Goal: Navigation & Orientation: Understand site structure

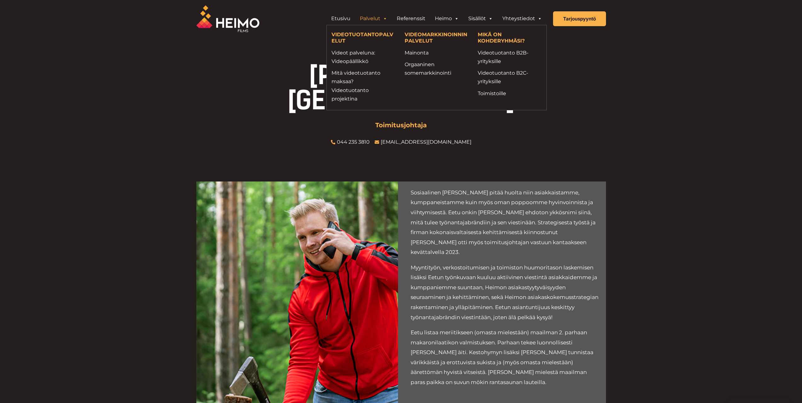
click at [380, 17] on link "Palvelut" at bounding box center [373, 18] width 37 height 13
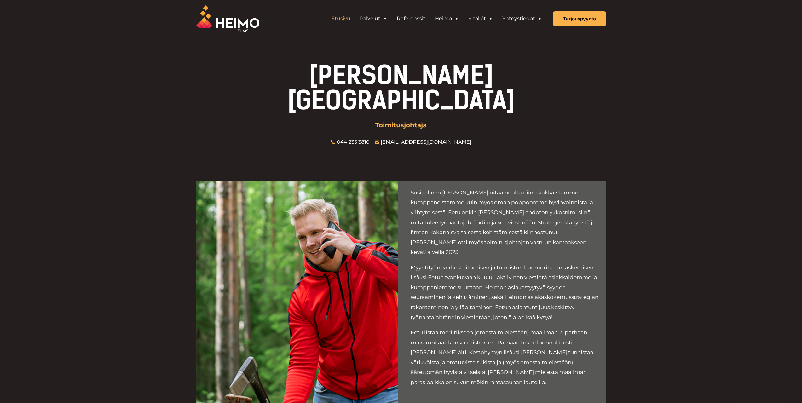
click at [343, 20] on link "Etusivu" at bounding box center [340, 18] width 29 height 13
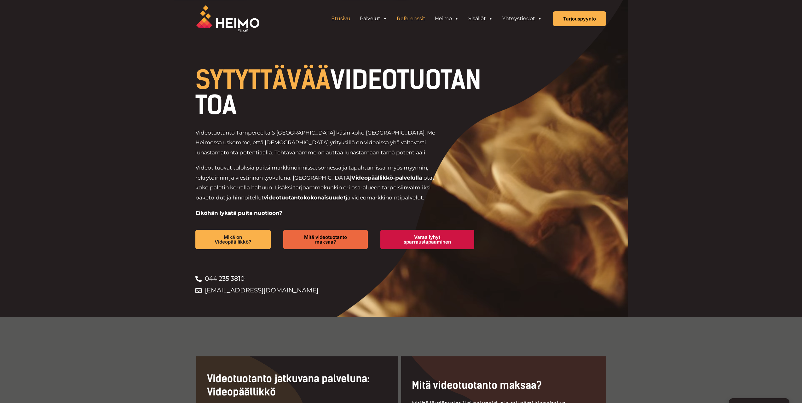
click at [409, 16] on link "Referenssit" at bounding box center [411, 18] width 38 height 13
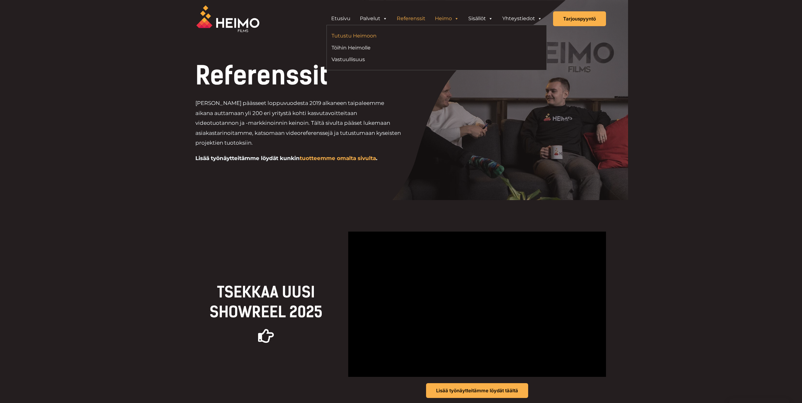
click at [357, 34] on link "Tutustu Heimoon" at bounding box center [381, 35] width 100 height 9
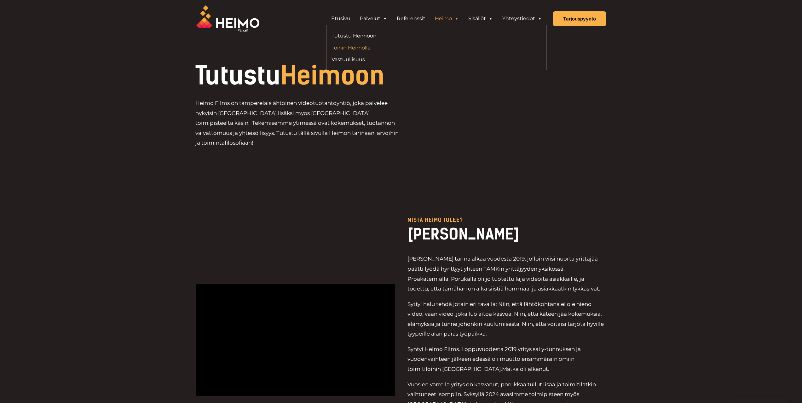
click at [353, 47] on link "Töihin Heimolle" at bounding box center [381, 47] width 100 height 9
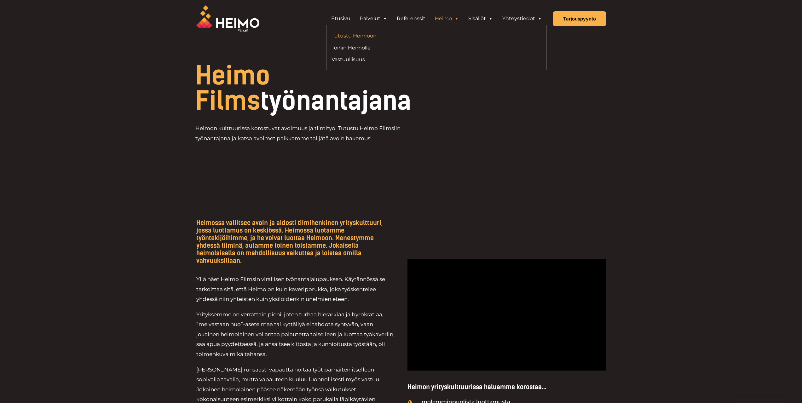
click at [396, 32] on link "Tutustu Heimoon" at bounding box center [381, 35] width 100 height 9
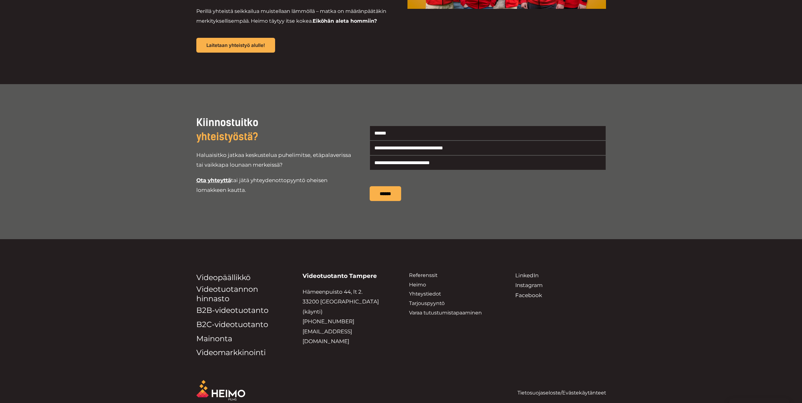
scroll to position [1108, 0]
